Goal: Find specific page/section: Find specific page/section

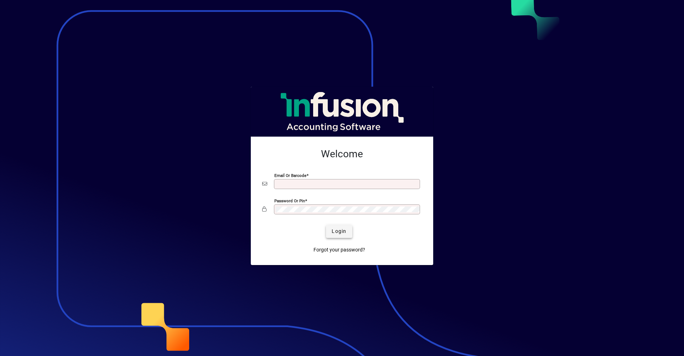
type input "**********"
click at [341, 233] on span "Login" at bounding box center [339, 230] width 15 height 7
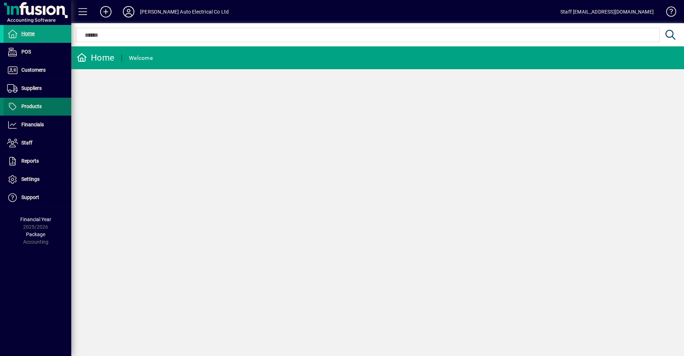
click at [42, 103] on span at bounding box center [38, 106] width 68 height 17
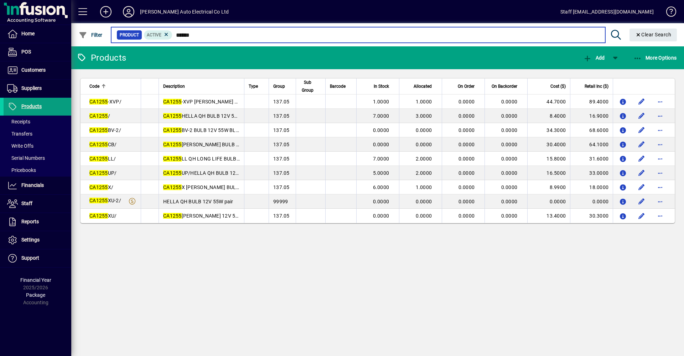
type input "******"
